Goal: Task Accomplishment & Management: Manage account settings

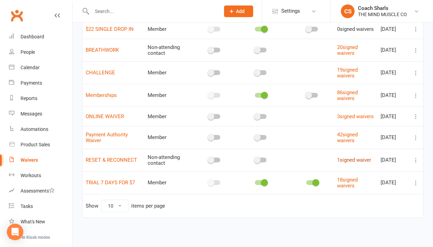
scroll to position [80, 0]
click at [415, 163] on icon at bounding box center [416, 160] width 7 height 7
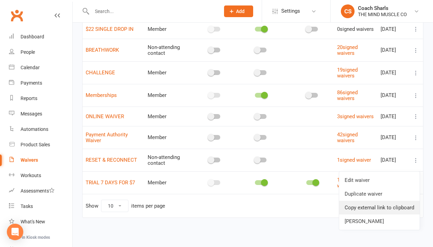
click at [376, 201] on link "Copy external link to clipboard" at bounding box center [379, 208] width 81 height 14
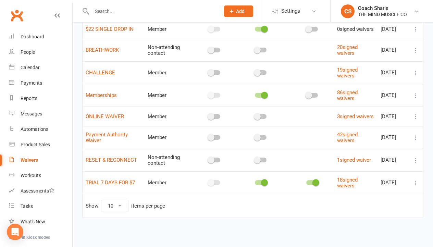
click at [417, 140] on icon at bounding box center [416, 137] width 7 height 7
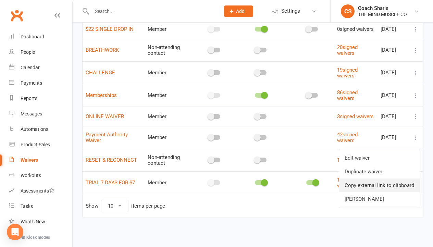
click at [382, 179] on link "Copy external link to clipboard" at bounding box center [379, 186] width 81 height 14
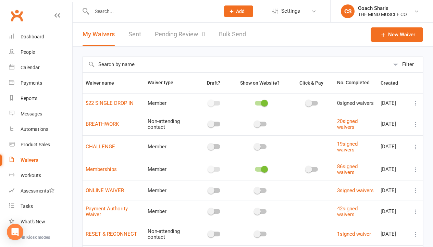
scroll to position [0, 0]
click at [295, 12] on span "Settings" at bounding box center [290, 10] width 19 height 15
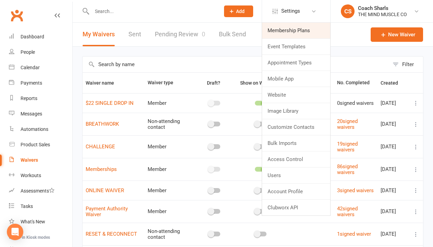
click at [307, 36] on link "Membership Plans" at bounding box center [296, 31] width 68 height 16
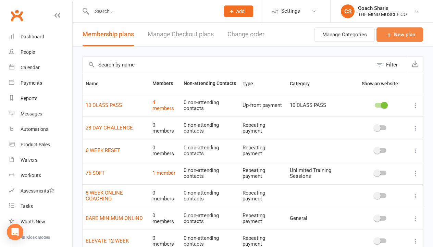
click at [394, 34] on link "New plan" at bounding box center [400, 34] width 47 height 14
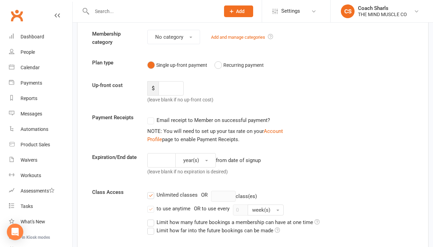
scroll to position [63, 0]
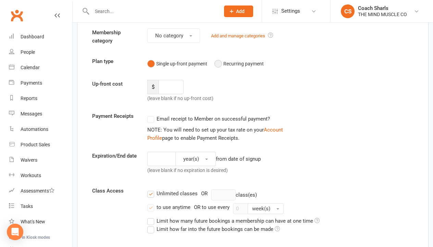
type input "RESET & RECONNECT"
click at [220, 64] on button "Recurring payment" at bounding box center [239, 63] width 49 height 13
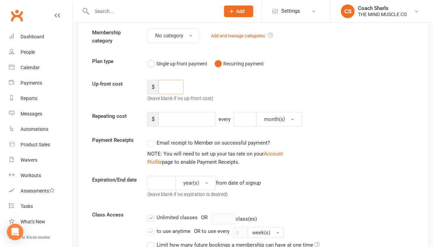
click at [165, 88] on input "number" at bounding box center [171, 87] width 25 height 14
click at [183, 120] on input "number" at bounding box center [187, 119] width 57 height 14
type input "250"
click at [242, 115] on input "number" at bounding box center [244, 119] width 23 height 14
type input "2"
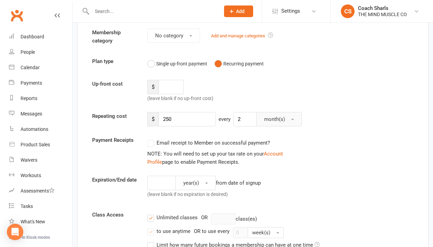
click at [271, 121] on span "month(s)" at bounding box center [274, 119] width 21 height 6
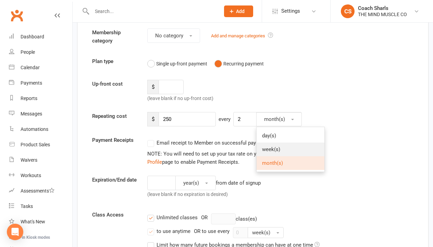
click at [274, 150] on span "week(s)" at bounding box center [271, 149] width 18 height 6
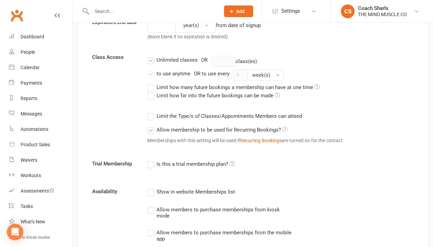
scroll to position [222, 0]
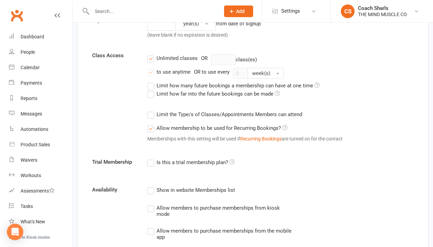
click at [152, 61] on label "Unlimited classes" at bounding box center [172, 58] width 50 height 8
click at [152, 54] on input "Unlimited classes" at bounding box center [149, 54] width 4 height 0
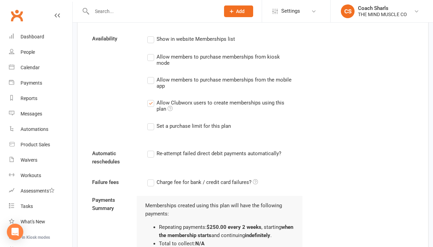
scroll to position [321, 0]
click at [202, 109] on div "Allow Clubworx users to create memberships using this plan" at bounding box center [224, 104] width 135 height 13
click at [152, 98] on input "Allow Clubworx users to create memberships using this plan" at bounding box center [149, 98] width 4 height 0
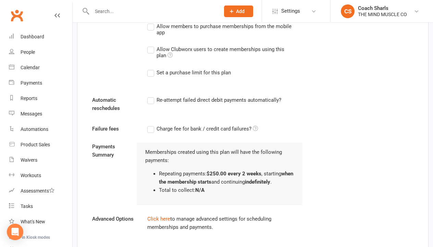
scroll to position [377, 0]
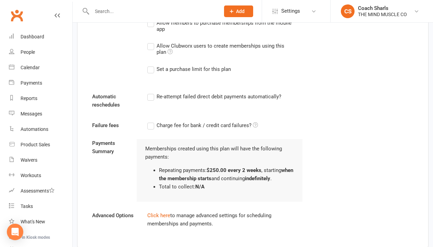
click at [195, 98] on label "Re-attempt failed direct debit payments automatically?" at bounding box center [214, 97] width 134 height 8
click at [152, 93] on input "Re-attempt failed direct debit payments automatically?" at bounding box center [149, 93] width 4 height 0
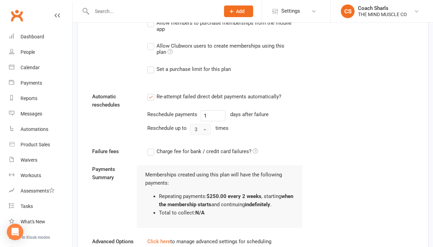
click at [201, 135] on button "3" at bounding box center [200, 129] width 21 height 11
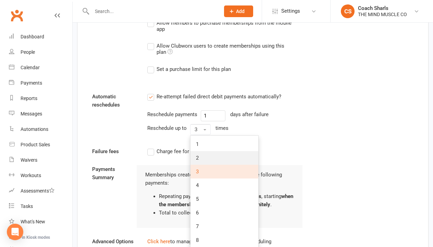
click at [202, 158] on link "2" at bounding box center [225, 158] width 68 height 14
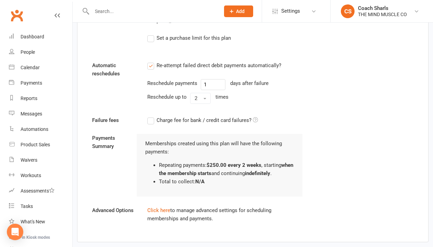
scroll to position [412, 0]
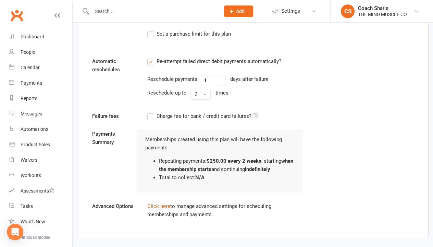
click at [155, 120] on label "Charge fee for bank / credit card failures?" at bounding box center [202, 116] width 111 height 8
click at [155, 112] on input "Charge fee for bank / credit card failures?" at bounding box center [202, 112] width 111 height 0
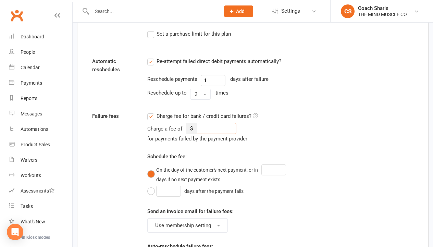
click at [204, 127] on input "number" at bounding box center [216, 128] width 39 height 11
type input "15"
click at [206, 155] on div "Charge a fee of $ 15 for payments failed by the payment provider Schedule the f…" at bounding box center [225, 195] width 156 height 145
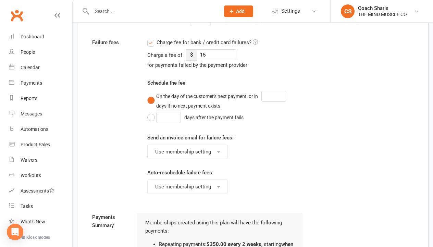
scroll to position [487, 0]
click at [149, 119] on button "days after the payment fails" at bounding box center [197, 117] width 100 height 13
click at [169, 122] on input "number" at bounding box center [168, 117] width 25 height 11
type input "2"
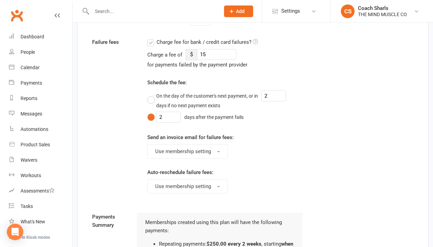
click at [261, 143] on div "Send an invoice email for failure fees: Use membership setting" at bounding box center [225, 145] width 156 height 25
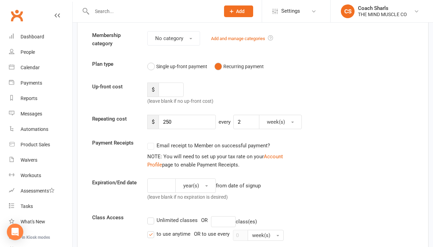
scroll to position [60, 0]
click at [184, 191] on button "year(s)" at bounding box center [196, 185] width 40 height 14
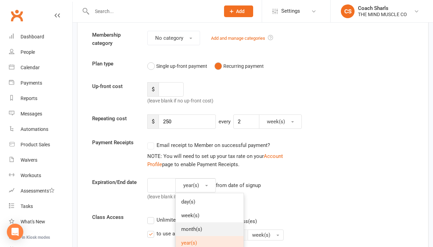
click at [188, 229] on span "month(s)" at bounding box center [191, 229] width 21 height 6
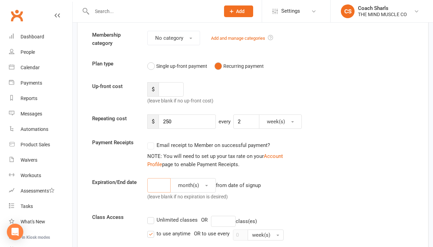
click at [160, 187] on input "number" at bounding box center [158, 185] width 23 height 14
type input "2"
click at [288, 190] on div "2 month(s) from date of signup (leave blank if no expiration is desired)" at bounding box center [225, 190] width 166 height 25
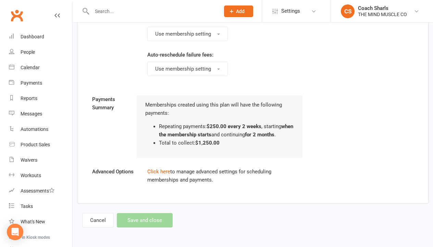
scroll to position [607, 0]
click at [152, 222] on div "Cancel Save and close" at bounding box center [127, 220] width 91 height 14
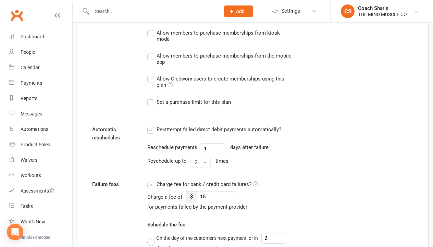
scroll to position [345, 0]
click at [218, 86] on div "Allow Clubworx users to create memberships using this plan" at bounding box center [224, 80] width 135 height 13
click at [152, 74] on input "Allow Clubworx users to create memberships using this plan" at bounding box center [149, 74] width 4 height 0
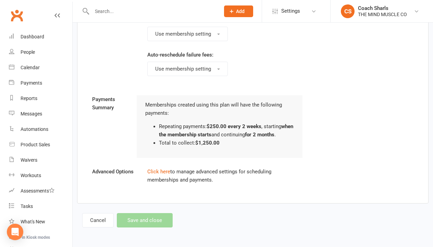
scroll to position [607, 0]
click at [161, 217] on div "Cancel Save and close" at bounding box center [127, 220] width 91 height 14
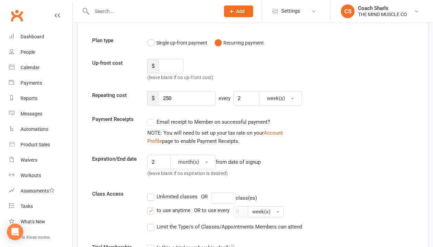
scroll to position [85, 0]
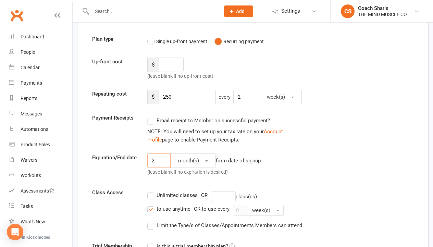
click at [158, 167] on input "2" at bounding box center [158, 161] width 23 height 14
drag, startPoint x: 159, startPoint y: 166, endPoint x: 144, endPoint y: 166, distance: 15.1
click at [144, 166] on div "2 month(s) from date of signup (leave blank if no expiration is desired)" at bounding box center [225, 166] width 166 height 25
click at [311, 171] on div "Expiration/End date 1 month(s) from date of signup (leave blank if no expiratio…" at bounding box center [253, 166] width 332 height 25
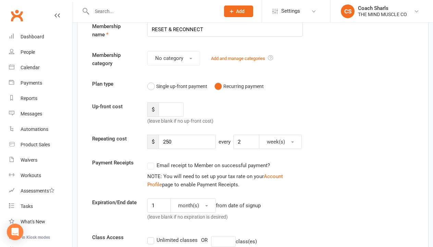
scroll to position [47, 0]
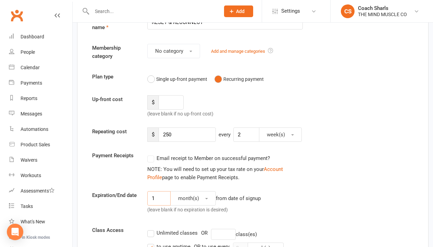
click at [162, 199] on input "1" at bounding box center [158, 198] width 23 height 14
type input "10"
click at [199, 202] on span "month(s)" at bounding box center [188, 198] width 21 height 6
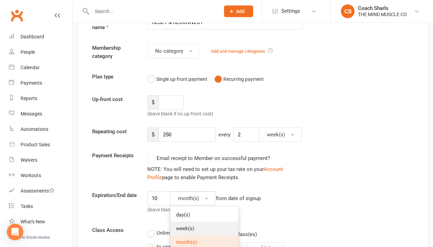
click at [196, 227] on link "week(s)" at bounding box center [205, 229] width 68 height 14
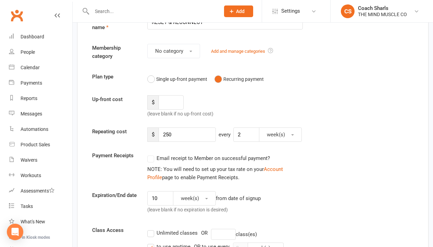
click at [320, 209] on div "Expiration/End date 10 week(s) from date of signup (leave blank if no expiratio…" at bounding box center [253, 203] width 332 height 25
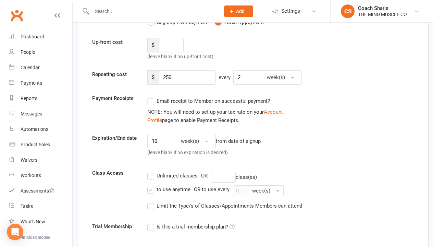
scroll to position [105, 0]
click at [149, 180] on label "Unlimited classes" at bounding box center [172, 175] width 50 height 8
click at [149, 171] on input "Unlimited classes" at bounding box center [149, 171] width 4 height 0
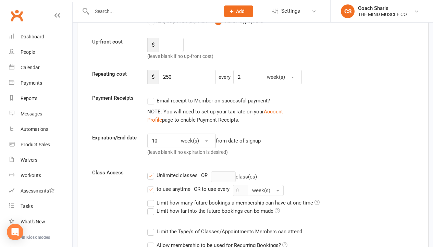
click at [151, 181] on div "Unlimited classes OR class(es)" at bounding box center [280, 176] width 266 height 11
click at [149, 178] on label "Unlimited classes" at bounding box center [172, 175] width 50 height 8
click at [149, 171] on input "Unlimited classes" at bounding box center [149, 171] width 4 height 0
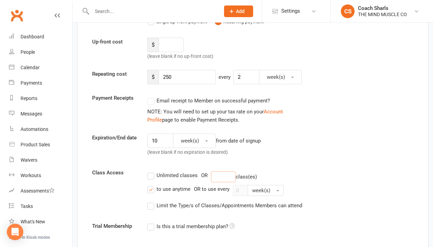
click at [227, 181] on input "number" at bounding box center [223, 176] width 25 height 11
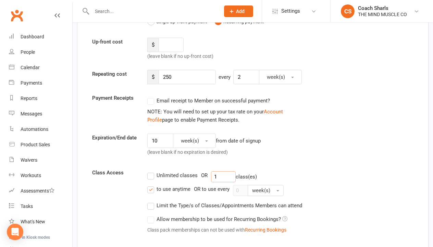
type input "1"
click at [333, 179] on div "Unlimited classes OR 1 class(es)" at bounding box center [280, 176] width 266 height 11
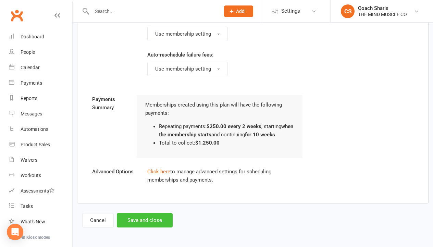
scroll to position [635, 0]
click at [154, 221] on button "Save and close" at bounding box center [145, 220] width 56 height 14
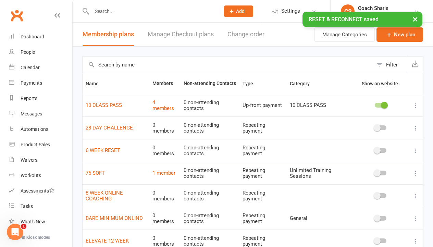
click at [143, 8] on input "text" at bounding box center [152, 12] width 125 height 10
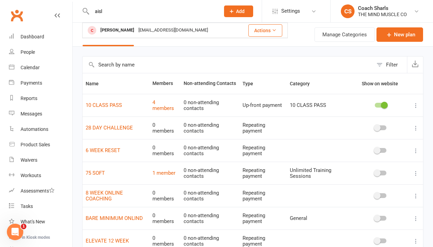
type input "ails"
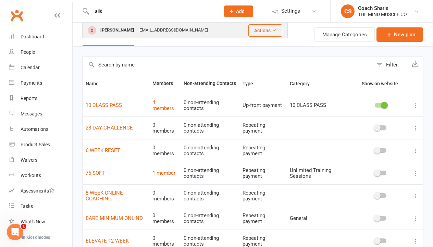
drag, startPoint x: 143, startPoint y: 8, endPoint x: 119, endPoint y: 31, distance: 33.2
click at [119, 31] on div "[PERSON_NAME]" at bounding box center [117, 30] width 38 height 10
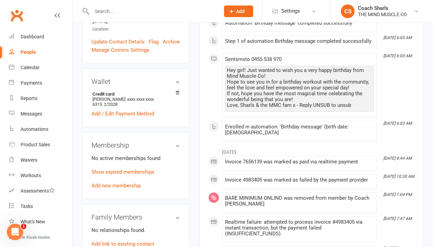
scroll to position [203, 0]
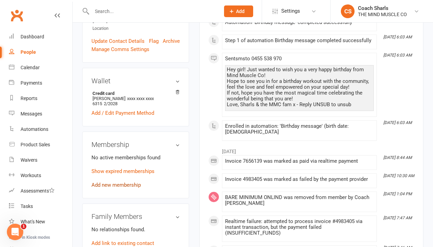
click at [134, 182] on link "Add new membership" at bounding box center [116, 185] width 49 height 6
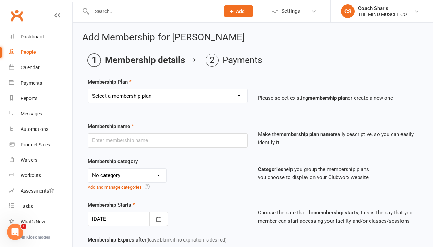
select select "17"
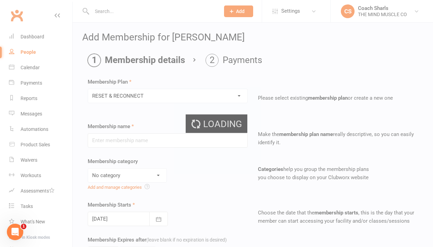
type input "RESET & RECONNECT"
type input "10"
select select "1"
type input "1"
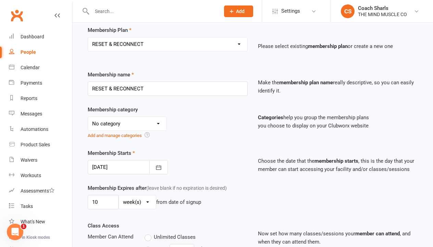
scroll to position [53, 0]
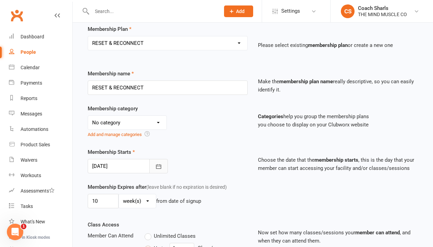
click at [156, 170] on icon "button" at bounding box center [158, 166] width 7 height 7
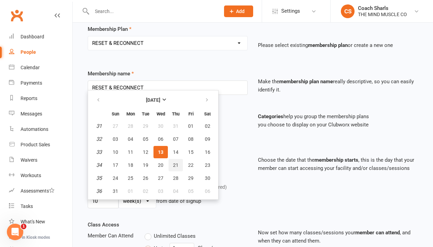
click at [174, 168] on span "21" at bounding box center [175, 165] width 5 height 5
type input "[DATE]"
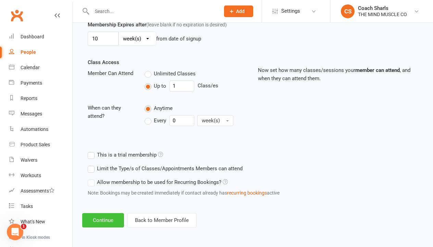
scroll to position [222, 0]
click at [107, 220] on button "Continue" at bounding box center [103, 220] width 42 height 14
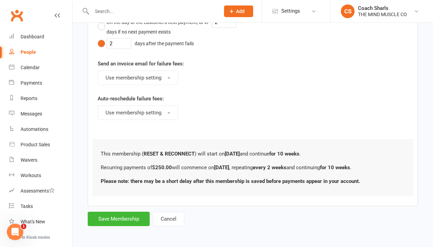
scroll to position [383, 0]
click at [117, 217] on button "Save Membership" at bounding box center [119, 219] width 62 height 14
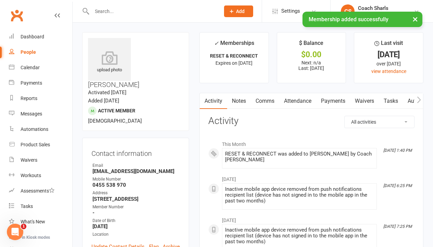
click at [337, 102] on link "Payments" at bounding box center [333, 101] width 34 height 16
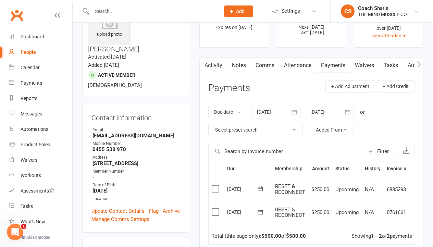
scroll to position [80, 0]
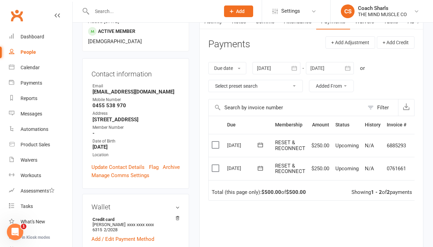
click at [322, 67] on div at bounding box center [330, 68] width 48 height 12
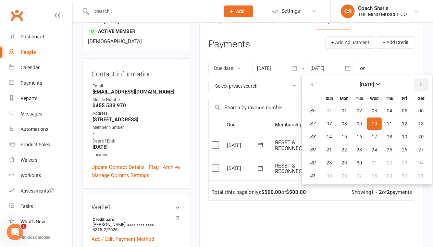
click at [419, 84] on button "button" at bounding box center [421, 85] width 15 height 12
click at [391, 137] on span "16" at bounding box center [389, 136] width 5 height 5
type input "[DATE]"
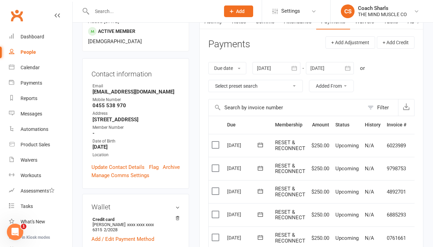
click at [217, 147] on label at bounding box center [216, 145] width 9 height 7
click at [216, 142] on input "checkbox" at bounding box center [214, 142] width 4 height 0
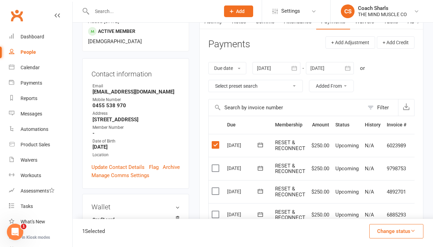
click at [391, 237] on button "Change status" at bounding box center [397, 231] width 54 height 14
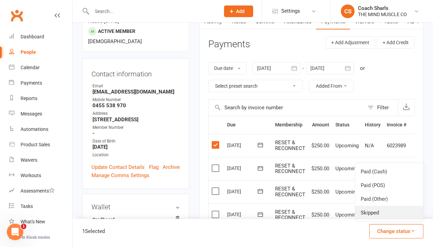
click at [376, 211] on link "Skipped" at bounding box center [390, 213] width 68 height 14
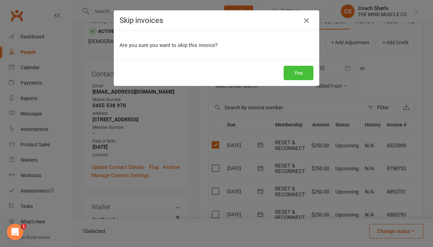
click at [300, 78] on button "Yes" at bounding box center [299, 73] width 30 height 14
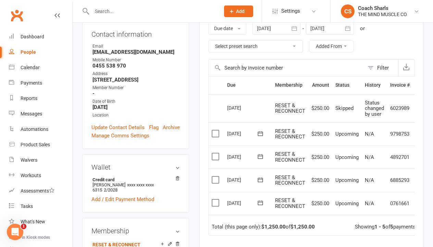
scroll to position [111, 0]
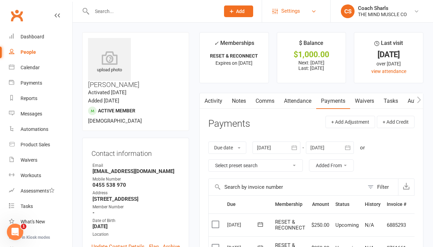
click at [297, 13] on span "Settings" at bounding box center [290, 10] width 19 height 15
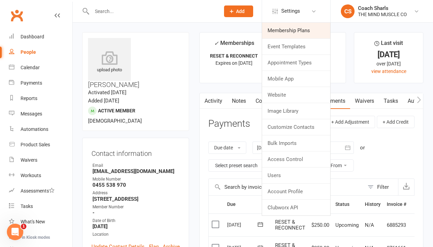
click at [302, 28] on link "Membership Plans" at bounding box center [296, 31] width 68 height 16
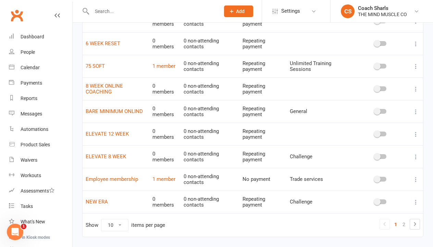
scroll to position [107, 0]
click at [410, 227] on li at bounding box center [415, 224] width 10 height 11
click at [416, 226] on icon at bounding box center [415, 224] width 8 height 8
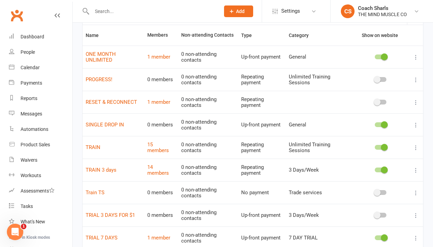
scroll to position [36, 0]
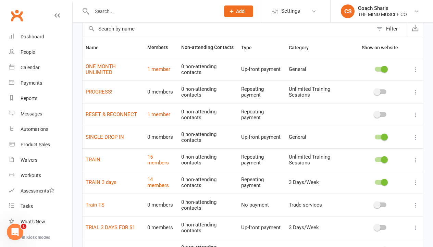
click at [416, 118] on icon at bounding box center [416, 114] width 7 height 7
click at [381, 135] on link "Edit" at bounding box center [386, 130] width 68 height 14
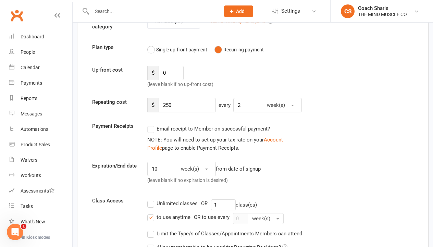
scroll to position [78, 0]
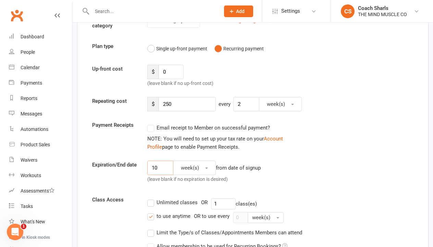
drag, startPoint x: 163, startPoint y: 171, endPoint x: 140, endPoint y: 171, distance: 23.0
click at [140, 171] on div "Expiration/End date 10 week(s) from date of signup (leave blank if no expiratio…" at bounding box center [253, 173] width 332 height 25
type input "8"
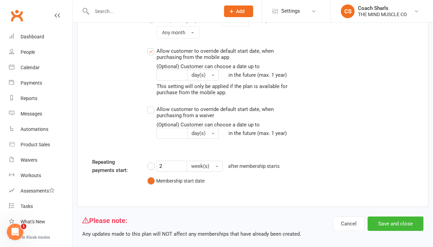
scroll to position [861, 0]
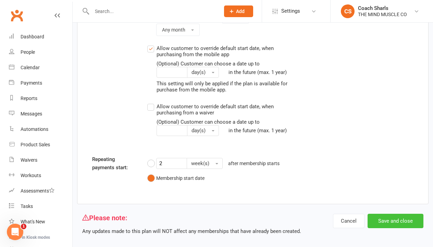
click at [386, 218] on button "Save and close" at bounding box center [396, 221] width 56 height 14
